Goal: Task Accomplishment & Management: Use online tool/utility

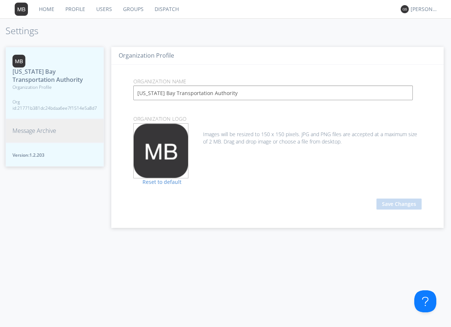
click at [32, 129] on span "Message Archive" at bounding box center [34, 131] width 44 height 8
click at [46, 131] on span "Message Archive" at bounding box center [34, 131] width 44 height 8
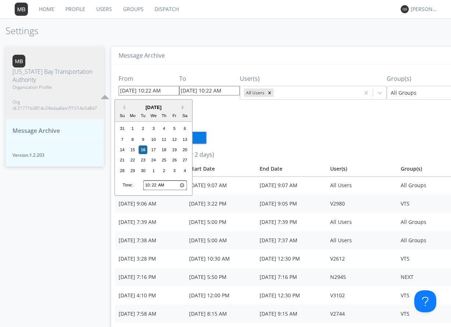
click at [169, 91] on input "[DATE] 10:22 AM" at bounding box center [149, 91] width 61 height 10
click at [135, 150] on div "15" at bounding box center [132, 149] width 9 height 9
type input "09/15/2025 10:22 AM"
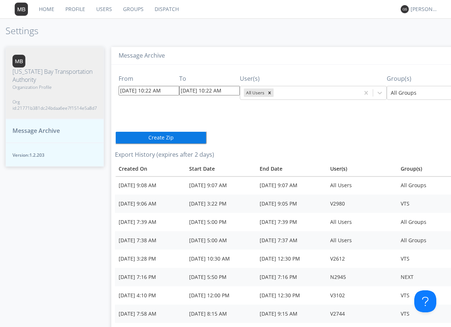
click at [168, 91] on input "09/15/2025 10:22 AM" at bounding box center [149, 91] width 61 height 10
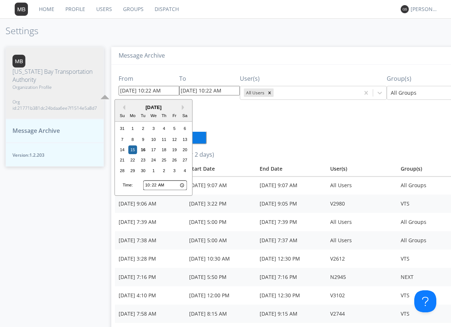
click at [147, 185] on input "10:22" at bounding box center [165, 186] width 44 height 10
type input "06:22"
type input "09/15/2025 6:22 AM"
type input "06:00"
type input "09/15/2025 6:00 AM"
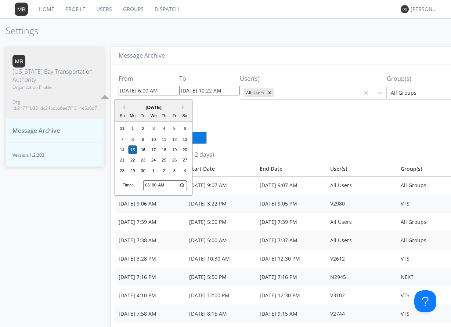
click at [161, 186] on input "06:00" at bounding box center [165, 186] width 44 height 10
type input "18:00"
type input "09/15/2025 6:00 PM"
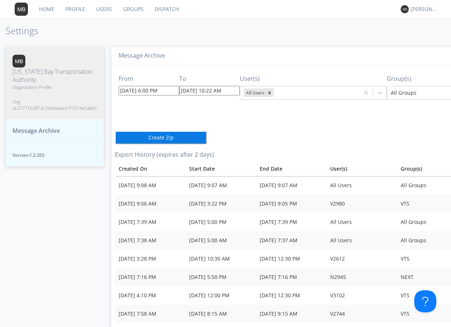
click at [255, 132] on div "From 09/15/2025 6:00 PM To 09/16/2025 10:22 AM User(s) All Users Group(s) All G…" at bounding box center [326, 203] width 422 height 277
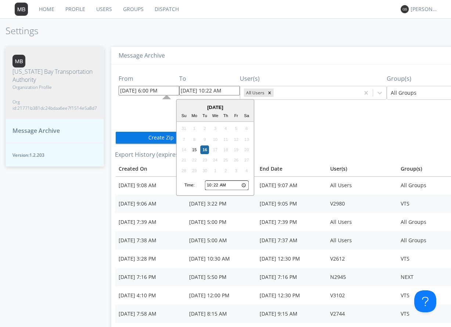
click at [231, 90] on input "[DATE] 10:22 AM" at bounding box center [209, 91] width 61 height 10
click at [194, 149] on div "15" at bounding box center [194, 149] width 9 height 9
type input "09/15/2025 10:22 AM"
click at [230, 90] on input "09/15/2025 10:22 AM" at bounding box center [209, 91] width 61 height 10
click at [209, 185] on input "10:22" at bounding box center [227, 186] width 44 height 10
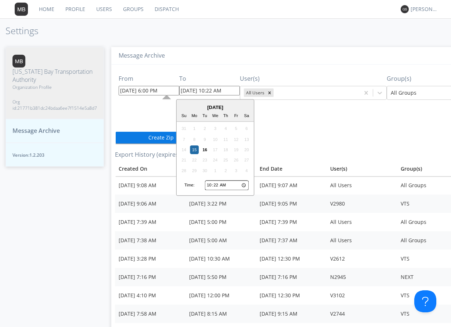
type input "06:22"
type input "09/15/2025 6:22 AM"
type input "06:03"
type input "09/15/2025 6:03 AM"
type input "06:30"
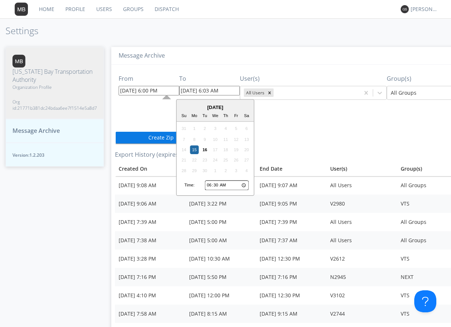
type input "09/15/2025 6:30 AM"
type input "18:30"
type input "09/15/2025 6:30 PM"
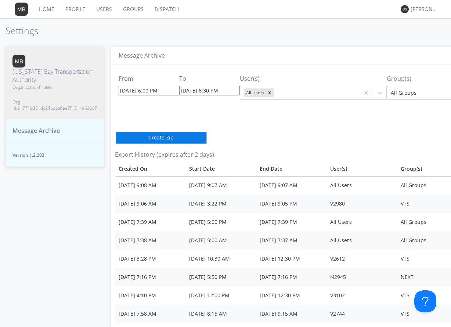
drag, startPoint x: 331, startPoint y: 145, endPoint x: 324, endPoint y: 144, distance: 7.1
click at [331, 145] on div "From 09/15/2025 6:00 PM To 09/15/2025 6:30 PM User(s) All Users Group(s) All Gr…" at bounding box center [326, 203] width 422 height 277
click at [376, 94] on icon at bounding box center [379, 92] width 7 height 7
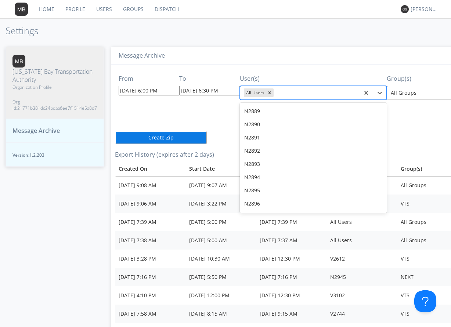
scroll to position [4624, 0]
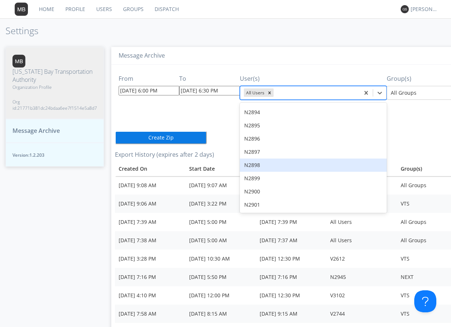
click at [268, 159] on div "N2898" at bounding box center [313, 165] width 147 height 13
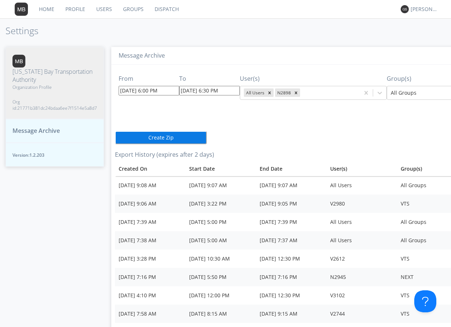
click at [317, 113] on div "From 09/15/2025 6:00 PM To 09/15/2025 6:30 PM User(s) All Users N2898 Group(s) …" at bounding box center [326, 203] width 422 height 277
click at [155, 138] on button "Create Zip" at bounding box center [161, 137] width 92 height 13
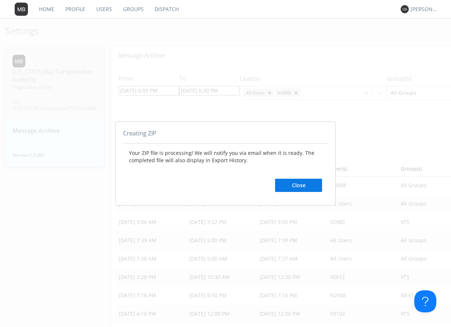
click at [298, 187] on button "Close" at bounding box center [298, 185] width 47 height 13
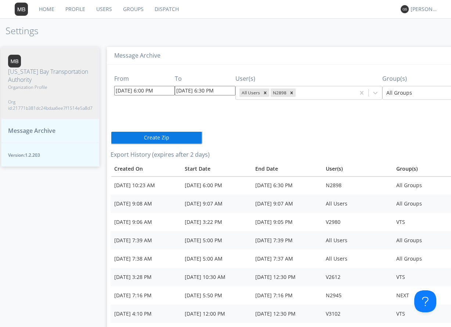
scroll to position [0, 92]
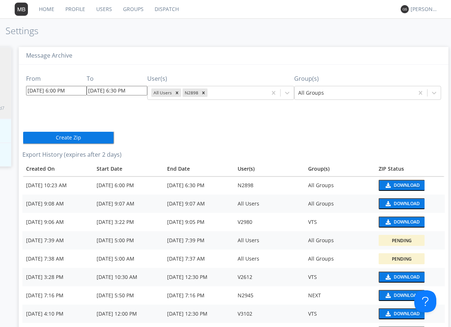
click at [393, 186] on div "Download" at bounding box center [406, 185] width 26 height 4
